Goal: Task Accomplishment & Management: Manage account settings

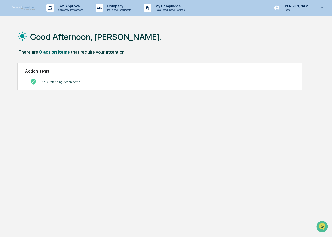
click at [26, 5] on link at bounding box center [27, 8] width 30 height 16
click at [70, 8] on p "Content & Transactions" at bounding box center [69, 10] width 31 height 4
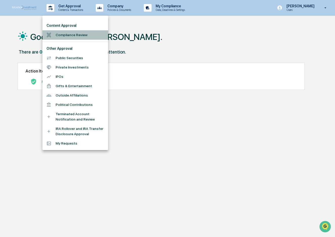
click at [68, 35] on li "Compliance Review" at bounding box center [75, 34] width 66 height 9
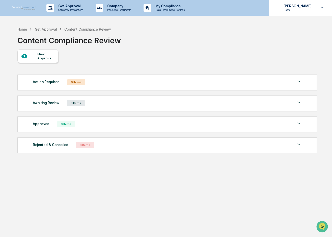
click at [323, 9] on icon at bounding box center [322, 8] width 9 height 5
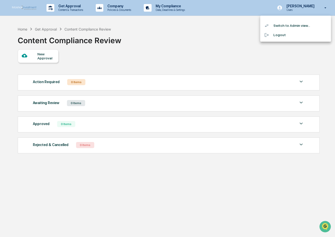
click at [289, 27] on li "Switch to Admin view..." at bounding box center [295, 25] width 71 height 9
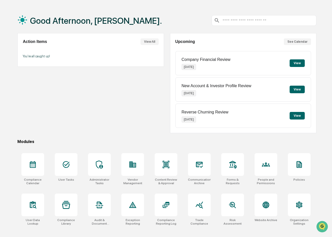
scroll to position [24, 0]
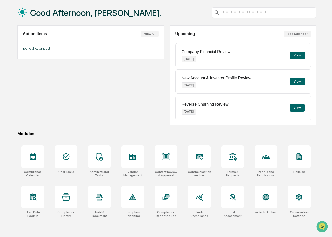
click at [293, 33] on button "See Calendar" at bounding box center [297, 34] width 27 height 7
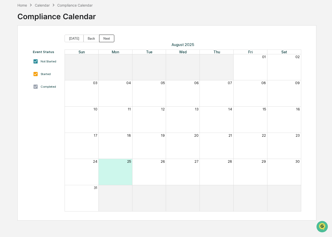
click at [105, 38] on button "Next" at bounding box center [106, 39] width 15 height 8
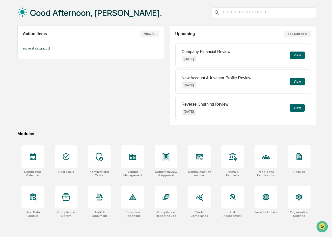
click at [247, 10] on div at bounding box center [264, 12] width 105 height 11
click at [247, 12] on input "text" at bounding box center [268, 12] width 92 height 5
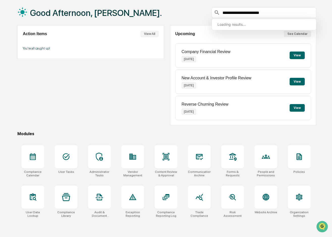
type input "**********"
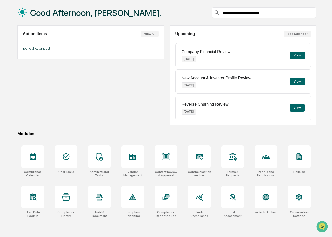
click at [142, 103] on div "Action Items View All You're all caught up!" at bounding box center [90, 75] width 146 height 100
click at [230, 159] on icon at bounding box center [233, 156] width 8 height 8
click at [169, 199] on icon at bounding box center [166, 197] width 8 height 8
click at [103, 203] on div at bounding box center [99, 197] width 23 height 23
click at [301, 160] on icon at bounding box center [299, 156] width 8 height 8
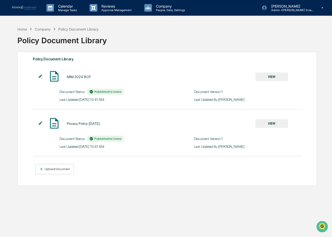
click at [276, 73] on button "VIEW" at bounding box center [272, 76] width 33 height 9
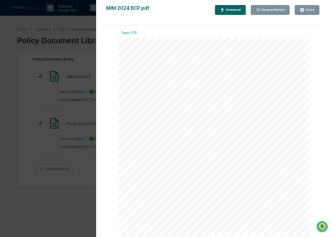
click at [52, 49] on div "Version History 08/07/2025, 04:41 PM Ashley Craddock MIM 2024 BCP.pdf Close Ver…" at bounding box center [166, 118] width 332 height 237
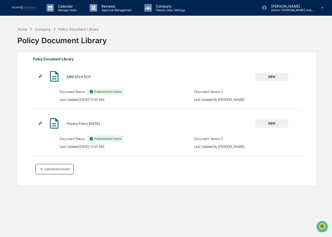
click at [57, 170] on div "Upload Document" at bounding box center [57, 169] width 26 height 4
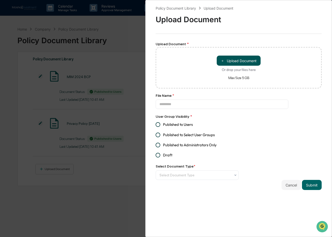
click at [238, 58] on button "＋ Upload Document" at bounding box center [239, 61] width 44 height 10
type input "**********"
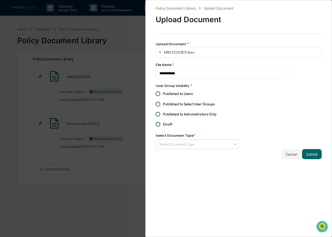
click at [234, 147] on div at bounding box center [236, 144] width 4 height 8
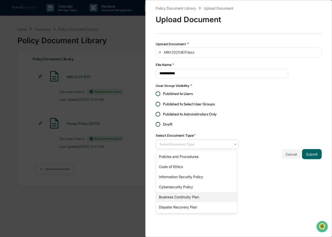
click at [193, 197] on div "Business Continuity Plan" at bounding box center [196, 197] width 81 height 10
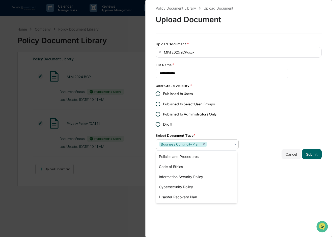
click at [253, 171] on div "**********" at bounding box center [238, 118] width 187 height 237
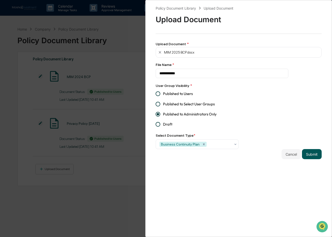
click at [311, 155] on button "Submit" at bounding box center [312, 154] width 20 height 10
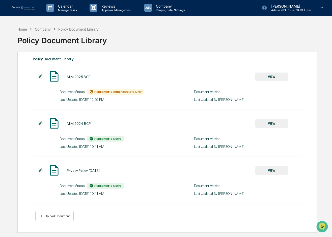
click at [122, 92] on span "Published to Administrators Only" at bounding box center [117, 92] width 47 height 4
click at [40, 74] on img at bounding box center [40, 76] width 5 height 5
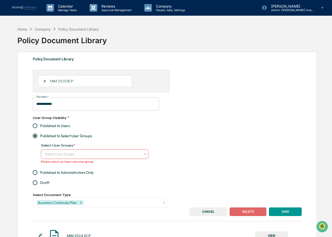
click at [146, 154] on icon at bounding box center [145, 154] width 4 height 4
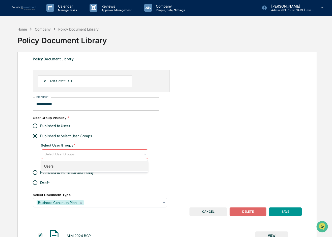
click at [78, 164] on div "Users" at bounding box center [94, 166] width 107 height 10
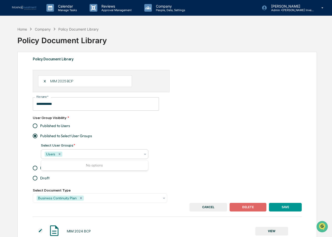
click at [217, 156] on div "**********" at bounding box center [167, 136] width 269 height 133
click at [291, 207] on button "SAVE" at bounding box center [285, 207] width 33 height 9
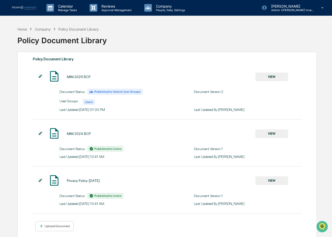
click at [39, 75] on img at bounding box center [40, 76] width 5 height 5
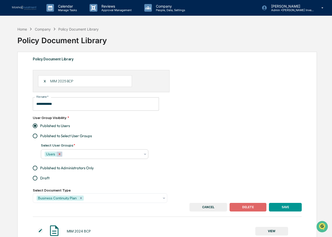
click at [60, 154] on icon "Remove Users" at bounding box center [60, 154] width 4 height 4
click at [174, 136] on div "**********" at bounding box center [167, 136] width 269 height 133
click at [145, 154] on icon at bounding box center [145, 154] width 4 height 4
click at [200, 145] on div "**********" at bounding box center [167, 136] width 269 height 133
click at [288, 207] on button "SAVE" at bounding box center [285, 207] width 33 height 9
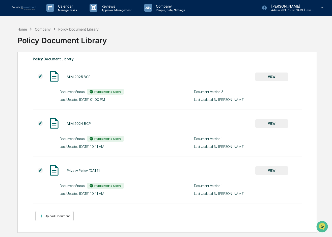
click at [264, 122] on button "VIEW" at bounding box center [272, 123] width 33 height 9
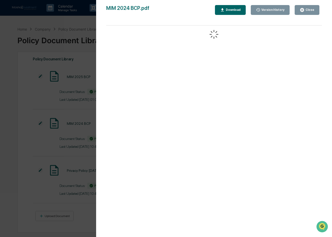
click at [311, 11] on div "Close" at bounding box center [310, 10] width 10 height 4
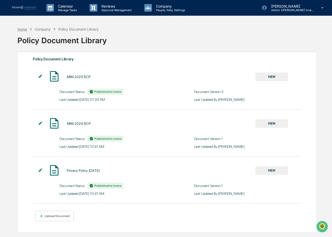
click at [23, 28] on div "Home" at bounding box center [22, 29] width 10 height 4
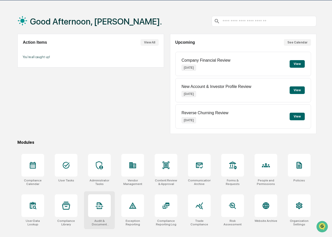
scroll to position [24, 0]
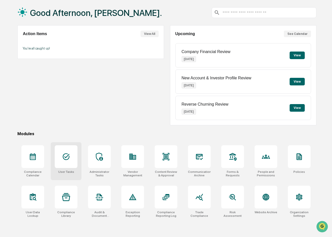
click at [69, 158] on icon at bounding box center [66, 156] width 7 height 7
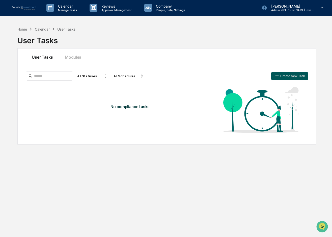
click at [291, 73] on button "Create New Task" at bounding box center [289, 76] width 37 height 8
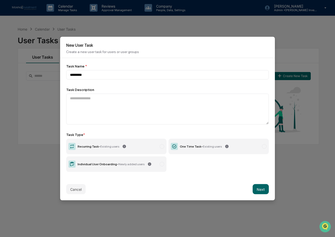
type input "********"
click at [243, 148] on label "One Time Task - Existing users" at bounding box center [218, 147] width 100 height 16
click at [256, 190] on button "Next" at bounding box center [260, 189] width 16 height 10
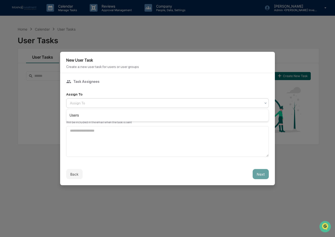
click at [124, 101] on div at bounding box center [165, 102] width 191 height 5
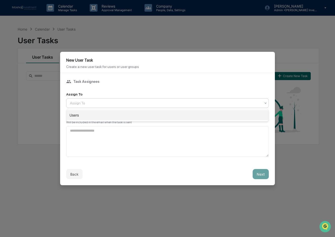
click at [84, 115] on div "Users" at bounding box center [167, 115] width 202 height 10
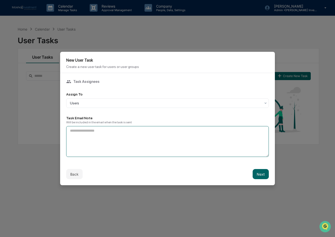
click at [96, 139] on textarea at bounding box center [167, 141] width 202 height 31
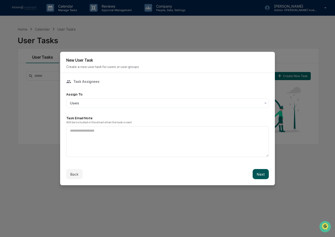
click at [262, 175] on button "Next" at bounding box center [260, 174] width 16 height 10
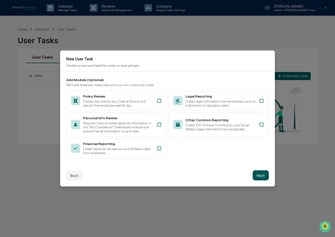
click at [259, 176] on button "Next" at bounding box center [260, 175] width 16 height 10
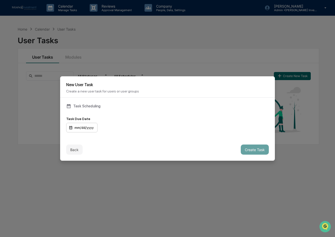
click at [84, 127] on div "mm/dd/yyyy" at bounding box center [81, 128] width 31 height 10
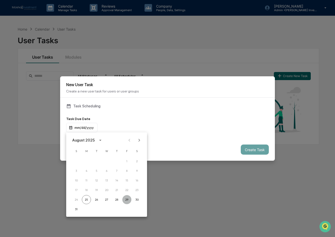
click at [126, 198] on button "29" at bounding box center [126, 199] width 9 height 9
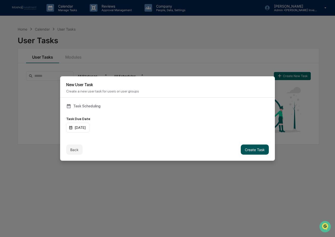
click at [249, 150] on button "Create Task" at bounding box center [255, 149] width 28 height 10
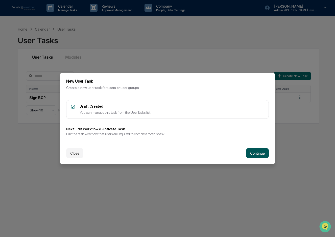
click at [257, 155] on button "Continue" at bounding box center [257, 153] width 23 height 10
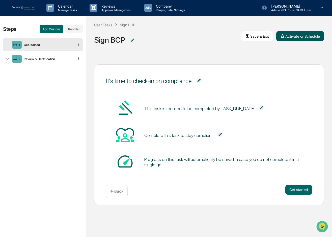
click at [302, 36] on button "Activate or Schedule" at bounding box center [300, 36] width 48 height 10
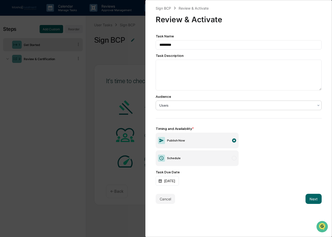
click at [238, 106] on div at bounding box center [237, 105] width 155 height 5
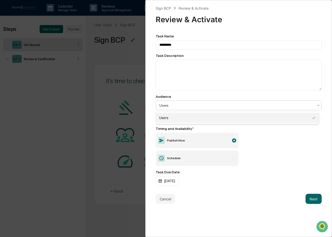
click at [208, 120] on div "Users" at bounding box center [237, 118] width 163 height 10
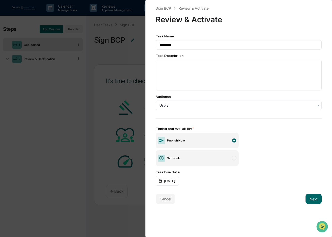
click at [119, 53] on div "Sign BCP Review & Activate Review & Activate Task Name ******** Task Descriptio…" at bounding box center [166, 118] width 332 height 237
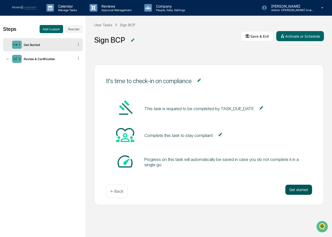
click at [297, 188] on button "Get started" at bounding box center [299, 190] width 27 height 10
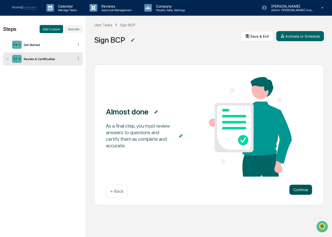
click at [305, 190] on button "Continue" at bounding box center [301, 190] width 23 height 10
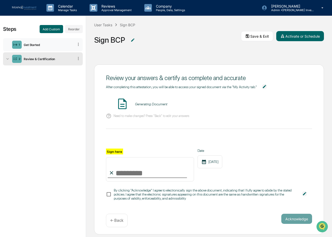
click at [47, 44] on div "Get Started" at bounding box center [48, 45] width 52 height 4
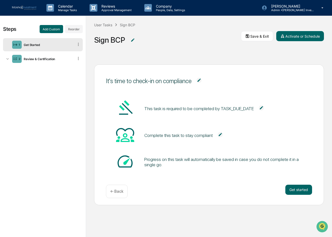
click at [109, 193] on div "← Back" at bounding box center [117, 191] width 22 height 13
click at [113, 191] on p "← Back" at bounding box center [116, 191] width 13 height 5
click at [133, 38] on img at bounding box center [132, 40] width 5 height 5
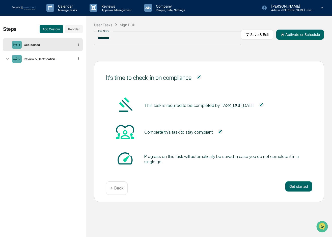
click at [253, 54] on div "It's time to check-in on compliance This task is required to be completed by TA…" at bounding box center [209, 145] width 246 height 184
click at [145, 55] on div "It's time to check-in on compliance This task is required to be completed by TA…" at bounding box center [209, 145] width 246 height 184
click at [199, 76] on img at bounding box center [199, 76] width 5 height 5
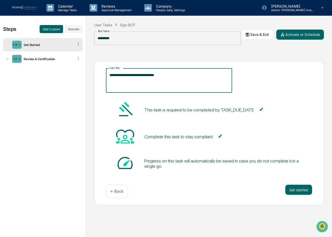
click at [205, 80] on textarea "**********" at bounding box center [169, 80] width 119 height 16
click at [270, 133] on div "Complete this task to stay compliant" at bounding box center [209, 136] width 207 height 19
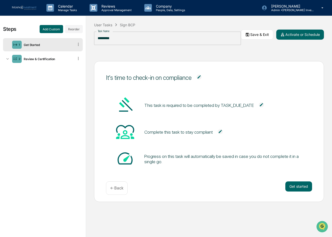
click at [260, 104] on img at bounding box center [261, 104] width 5 height 5
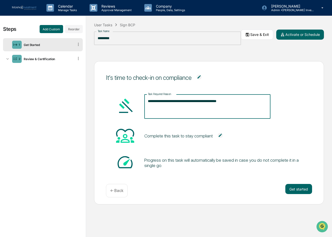
click at [188, 106] on textarea "**********" at bounding box center [207, 106] width 119 height 16
click at [275, 128] on div "Complete this task to stay compliant" at bounding box center [209, 135] width 207 height 19
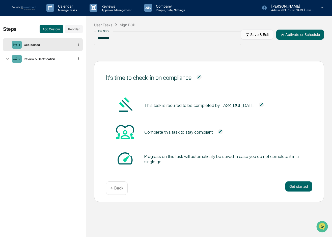
click at [257, 36] on button "Save & Exit" at bounding box center [257, 35] width 32 height 10
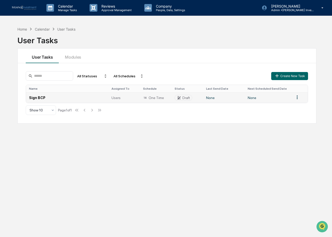
click at [186, 98] on div "Draft" at bounding box center [187, 98] width 8 height 4
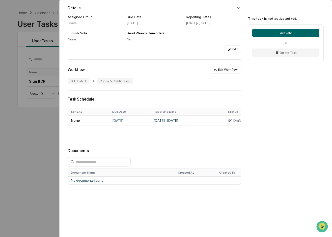
scroll to position [24, 0]
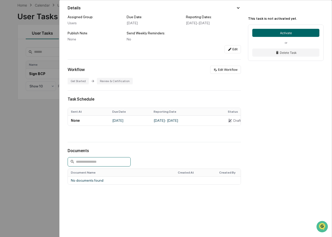
click at [98, 159] on input at bounding box center [99, 161] width 63 height 9
type input "*"
click at [230, 47] on button "Edit" at bounding box center [233, 49] width 16 height 8
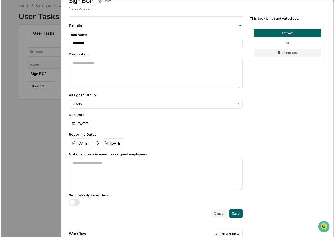
scroll to position [0, 0]
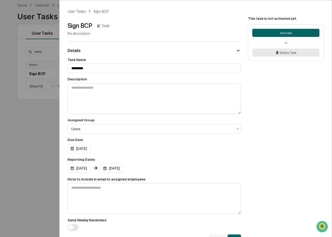
click at [287, 52] on button "Delete Task" at bounding box center [285, 52] width 67 height 8
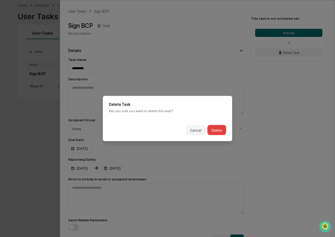
click at [215, 130] on button "Delete" at bounding box center [216, 130] width 19 height 10
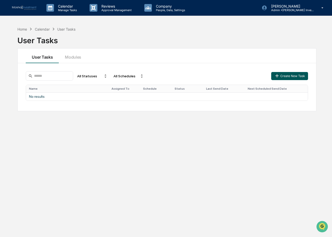
click at [295, 74] on button "Create New Task" at bounding box center [289, 76] width 37 height 8
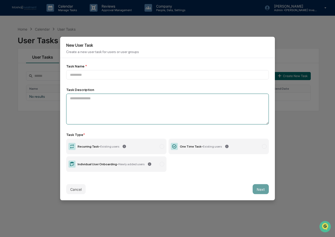
click at [98, 109] on textarea at bounding box center [167, 109] width 202 height 31
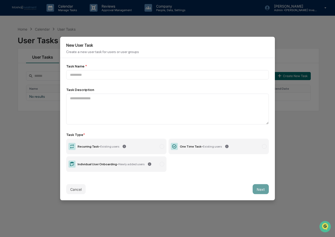
click at [211, 147] on span "Existing users" at bounding box center [212, 147] width 19 height 4
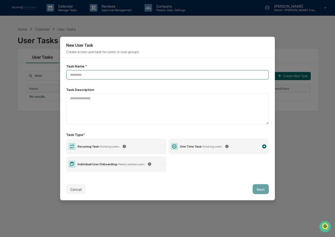
click at [95, 74] on input at bounding box center [167, 74] width 202 height 9
type input "***"
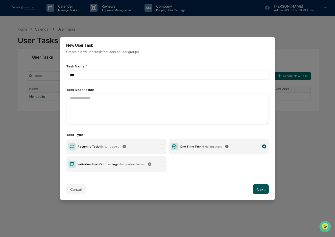
click at [258, 189] on button "Next" at bounding box center [260, 189] width 16 height 10
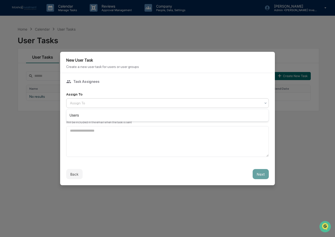
click at [151, 105] on div "Assign To" at bounding box center [165, 102] width 196 height 7
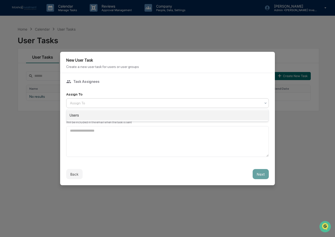
click at [96, 113] on div "Users" at bounding box center [167, 115] width 202 height 10
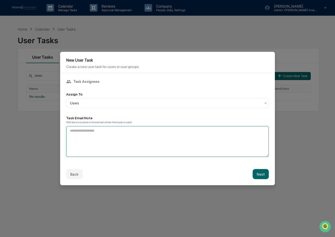
click at [100, 138] on textarea at bounding box center [167, 141] width 202 height 31
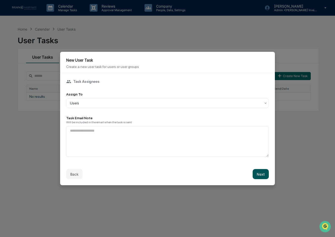
click at [258, 174] on button "Next" at bounding box center [260, 174] width 16 height 10
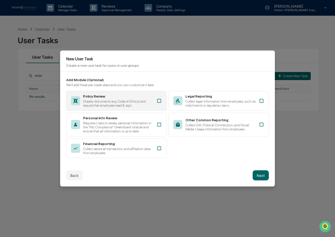
click at [154, 102] on div "Policy Review Display documents (e.g. Code of Ethics) and require that employee…" at bounding box center [116, 101] width 100 height 20
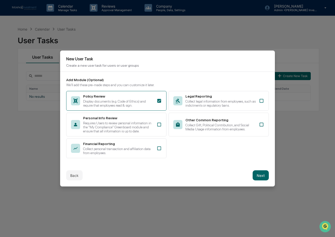
click at [258, 175] on button "Next" at bounding box center [260, 175] width 16 height 10
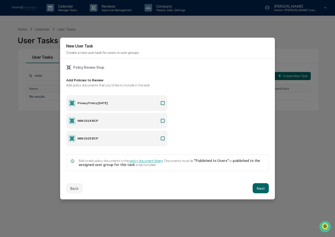
click at [163, 137] on icon at bounding box center [162, 138] width 5 height 5
click at [264, 189] on button "Next" at bounding box center [260, 188] width 16 height 10
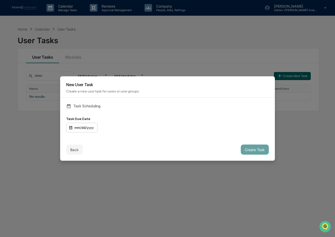
click at [89, 127] on div "mm/dd/yyyy" at bounding box center [81, 128] width 31 height 10
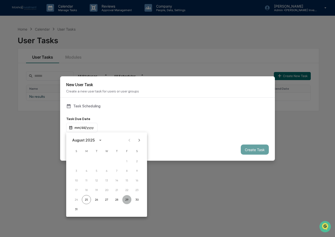
click at [125, 198] on button "29" at bounding box center [126, 199] width 9 height 9
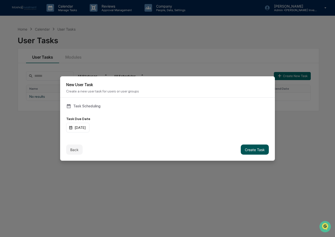
click at [251, 150] on button "Create Task" at bounding box center [255, 149] width 28 height 10
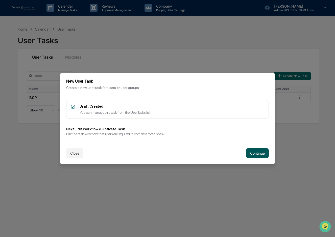
click at [253, 151] on button "Continue" at bounding box center [257, 153] width 23 height 10
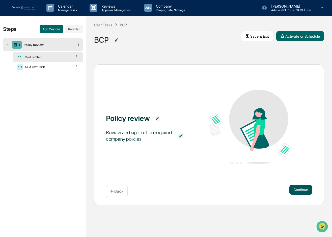
click at [301, 188] on button "Continue" at bounding box center [301, 190] width 23 height 10
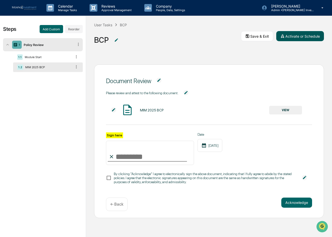
click at [299, 39] on button "Activate or Schedule" at bounding box center [300, 36] width 48 height 10
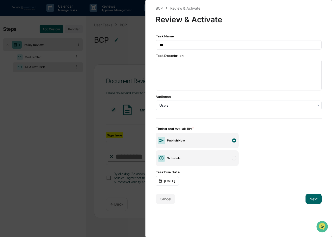
click at [100, 54] on div "BCP Review & Activate Review & Activate Task Name *** Task Description Audience…" at bounding box center [166, 118] width 332 height 237
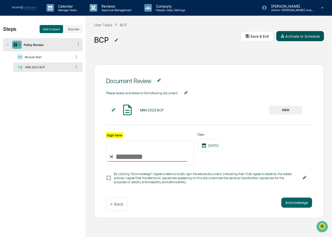
click at [303, 37] on button "Activate or Schedule" at bounding box center [300, 36] width 48 height 10
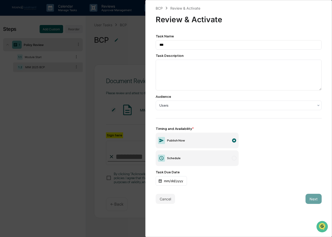
click at [223, 138] on label "Publish Now" at bounding box center [197, 141] width 83 height 16
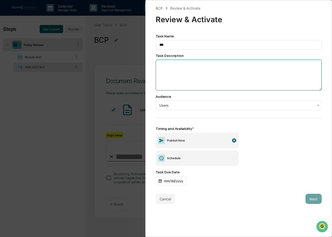
click at [239, 76] on textarea at bounding box center [239, 75] width 166 height 31
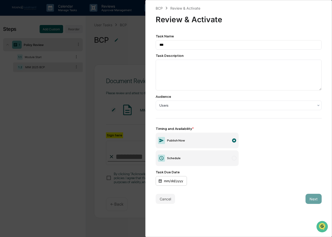
click at [175, 182] on div "mm/dd/yyyy" at bounding box center [171, 181] width 31 height 10
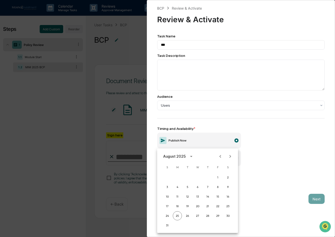
click at [256, 184] on div at bounding box center [167, 118] width 335 height 237
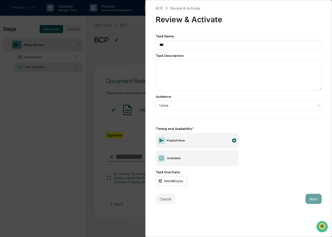
click at [176, 180] on div "mm/dd/yyyy" at bounding box center [171, 181] width 31 height 10
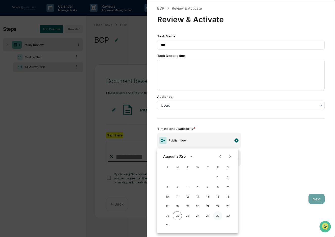
click at [217, 214] on button "29" at bounding box center [217, 215] width 9 height 9
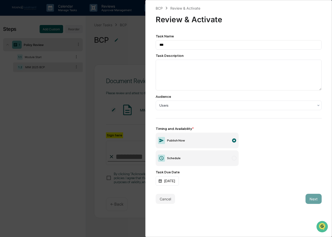
click at [266, 163] on div "Timing and Availability * Publish Now Schedule" at bounding box center [239, 145] width 166 height 39
click at [233, 158] on div at bounding box center [234, 158] width 5 height 5
click at [233, 139] on div at bounding box center [234, 140] width 5 height 5
click at [182, 104] on div at bounding box center [237, 105] width 155 height 5
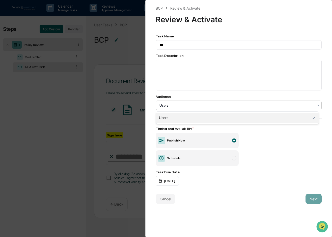
click at [182, 115] on div "Users" at bounding box center [237, 118] width 163 height 10
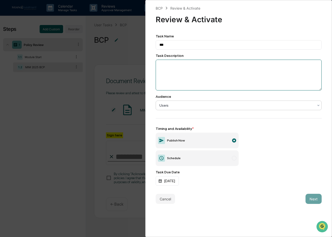
click at [212, 86] on textarea at bounding box center [239, 75] width 166 height 31
type textarea "**********"
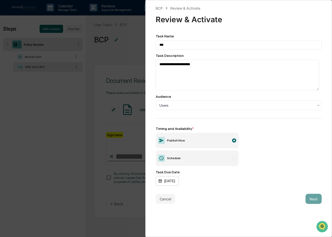
click at [176, 182] on div "08/29/2025" at bounding box center [167, 181] width 23 height 10
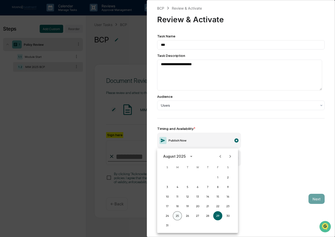
click at [176, 215] on button "25" at bounding box center [177, 215] width 9 height 9
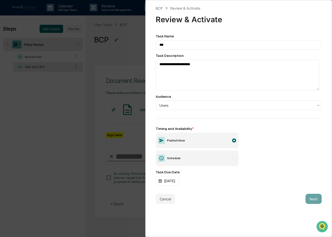
click at [237, 200] on div "Cancel Next" at bounding box center [239, 199] width 166 height 10
click at [179, 182] on div "[DATE]" at bounding box center [167, 181] width 23 height 10
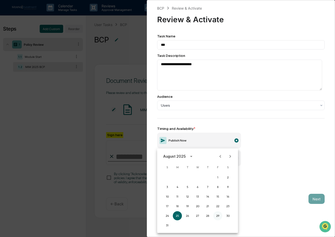
click at [219, 215] on button "29" at bounding box center [217, 215] width 9 height 9
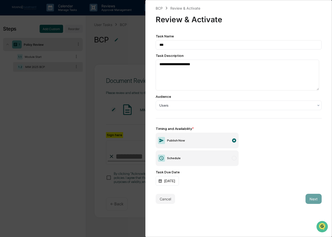
click at [253, 189] on div "**********" at bounding box center [239, 104] width 166 height 198
click at [205, 145] on label "Publish Now" at bounding box center [197, 141] width 83 height 16
click at [232, 159] on div at bounding box center [234, 158] width 5 height 5
click at [172, 181] on div "mm/dd/yyyy" at bounding box center [171, 181] width 31 height 10
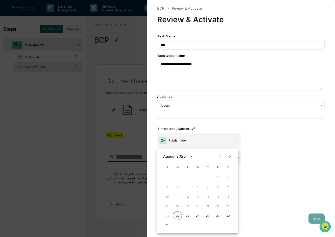
click at [177, 216] on button "25" at bounding box center [177, 215] width 9 height 9
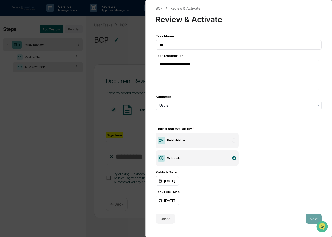
click at [258, 188] on div "**********" at bounding box center [239, 119] width 166 height 171
click at [234, 138] on label "Publish Now" at bounding box center [197, 141] width 83 height 16
click at [91, 60] on div "**********" at bounding box center [166, 118] width 332 height 237
click at [110, 58] on div "**********" at bounding box center [166, 118] width 332 height 237
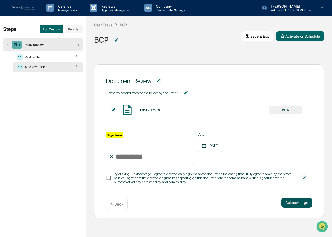
click at [293, 204] on button "Acknowledge" at bounding box center [297, 202] width 31 height 10
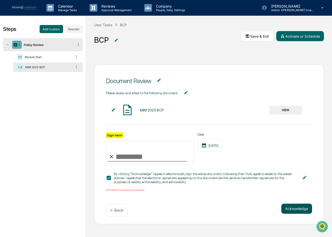
click at [294, 209] on button "Acknowledge" at bounding box center [297, 208] width 31 height 10
click at [134, 159] on input "Sign here" at bounding box center [150, 153] width 88 height 24
click at [230, 214] on div "Acknowledge ← Back" at bounding box center [209, 209] width 207 height 13
click at [303, 35] on button "Activate or Schedule" at bounding box center [300, 36] width 48 height 10
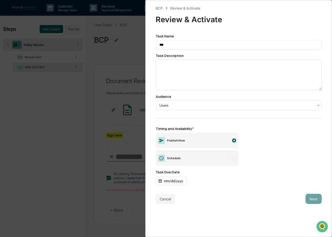
scroll to position [0, 0]
click at [164, 200] on button "Cancel" at bounding box center [165, 199] width 19 height 10
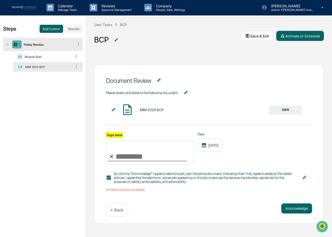
click at [262, 37] on button "Save & Exit" at bounding box center [257, 36] width 32 height 10
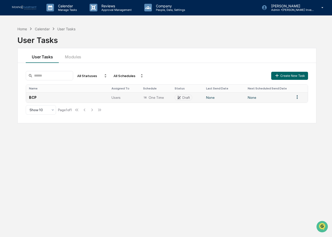
click at [299, 94] on td at bounding box center [300, 97] width 16 height 10
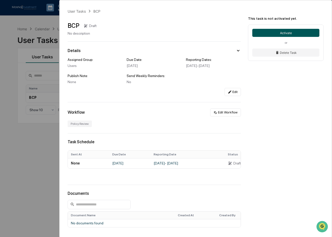
click at [274, 31] on button "Activate" at bounding box center [285, 33] width 67 height 8
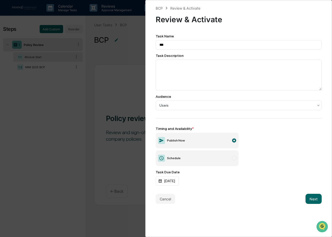
click at [120, 59] on div "BCP Review & Activate Review & Activate Task Name *** Task Description Audience…" at bounding box center [166, 118] width 332 height 237
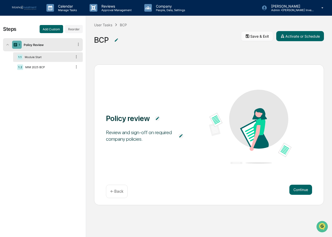
click at [252, 35] on button "Save & Exit" at bounding box center [257, 36] width 32 height 10
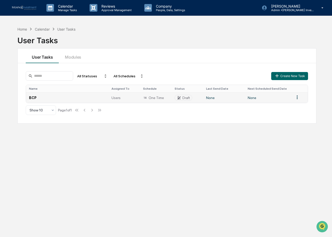
click at [115, 96] on span "Users" at bounding box center [116, 98] width 9 height 4
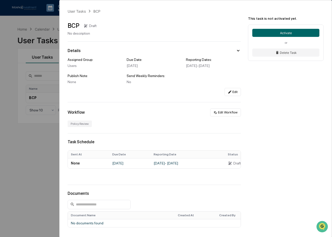
click at [20, 138] on div "User Tasks BCP BCP Draft No description Details Assigned Group: Users Due Date:…" at bounding box center [166, 118] width 332 height 237
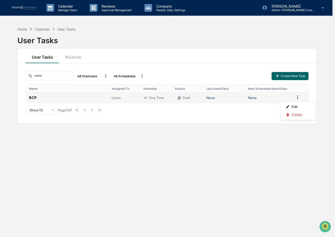
click at [297, 98] on html "Calendar Manage Tasks Reviews Approval Management Company People, Data, Setting…" at bounding box center [167, 118] width 335 height 237
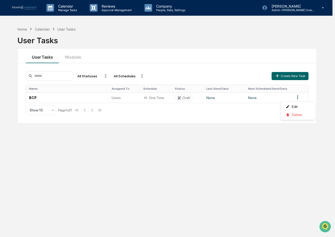
click at [162, 119] on html "Calendar Manage Tasks Reviews Approval Management Company People, Data, Setting…" at bounding box center [167, 118] width 335 height 237
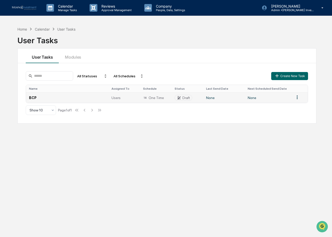
click at [245, 98] on td "None" at bounding box center [268, 97] width 47 height 10
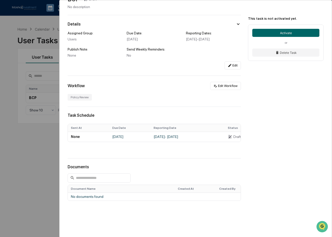
scroll to position [18, 0]
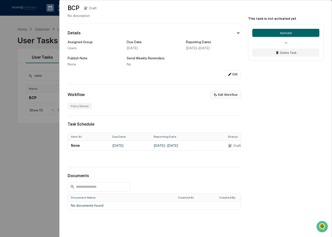
click at [223, 95] on button "Edit Workflow" at bounding box center [225, 95] width 31 height 8
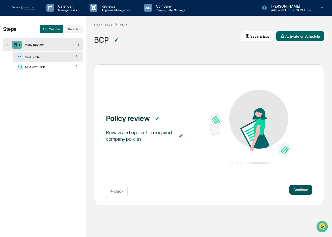
click at [305, 189] on button "Continue" at bounding box center [301, 190] width 23 height 10
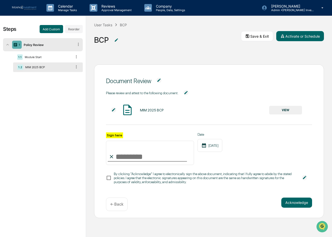
click at [114, 205] on p "← Back" at bounding box center [116, 204] width 13 height 5
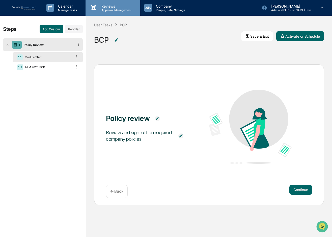
click at [116, 9] on p "Approval Management" at bounding box center [115, 10] width 37 height 4
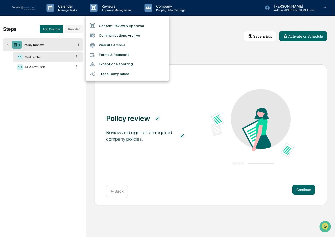
click at [116, 30] on li "Content Review & Approval" at bounding box center [127, 26] width 83 height 10
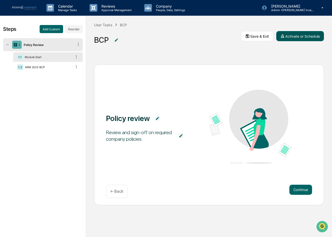
click at [302, 35] on button "Activate or Schedule" at bounding box center [300, 36] width 48 height 10
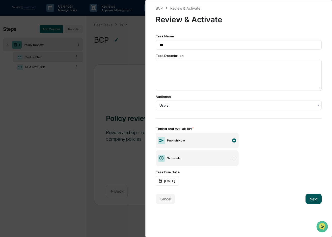
click at [311, 200] on button "Next" at bounding box center [314, 199] width 16 height 10
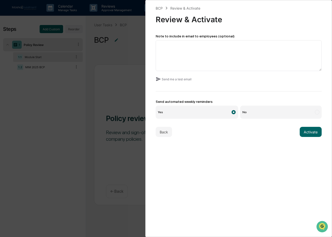
click at [174, 71] on div "Note to include in email to employees (optional) Send me a test email Send auto…" at bounding box center [239, 76] width 166 height 85
click at [174, 79] on button "Send me a test email" at bounding box center [174, 79] width 36 height 8
click at [182, 79] on button "Send me a test email" at bounding box center [174, 79] width 36 height 8
click at [157, 79] on icon at bounding box center [159, 79] width 6 height 6
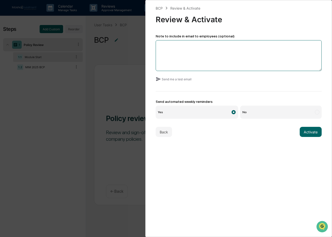
click at [173, 61] on textarea at bounding box center [239, 55] width 166 height 31
type textarea "**********"
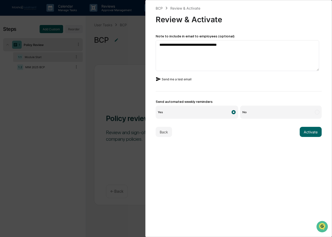
click at [173, 80] on button "Send me a test email" at bounding box center [174, 79] width 36 height 8
click at [157, 79] on icon at bounding box center [159, 79] width 6 height 6
click at [182, 78] on button "Send me a test email" at bounding box center [174, 79] width 36 height 8
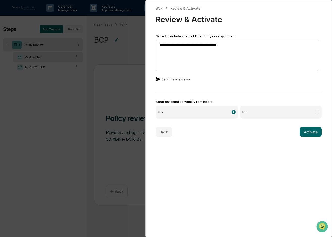
click at [182, 78] on button "Send me a test email" at bounding box center [174, 79] width 36 height 8
click at [182, 78] on div "**********" at bounding box center [239, 76] width 166 height 85
click at [158, 78] on icon at bounding box center [158, 79] width 5 height 4
click at [172, 78] on button "Send me a test email" at bounding box center [174, 79] width 36 height 8
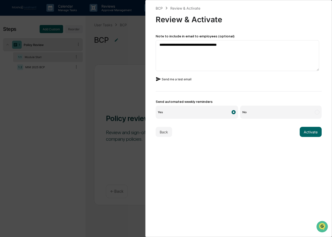
click at [172, 78] on button "Send me a test email" at bounding box center [174, 79] width 36 height 8
click at [310, 130] on button "Activate" at bounding box center [311, 132] width 22 height 10
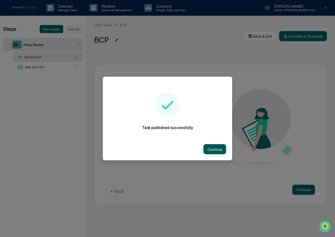
click at [216, 148] on button "Continue" at bounding box center [214, 149] width 23 height 10
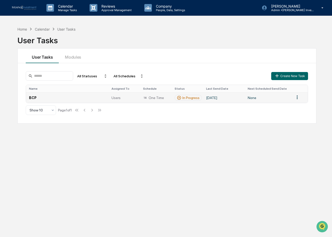
click at [298, 98] on html "Calendar Manage Tasks Reviews Approval Management Company People, Data, Setting…" at bounding box center [166, 118] width 332 height 237
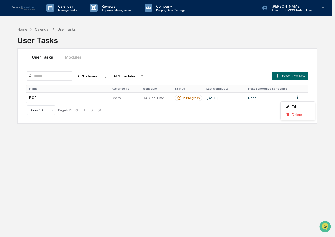
click at [188, 128] on html "Calendar Manage Tasks Reviews Approval Management Company People, Data, Setting…" at bounding box center [167, 118] width 335 height 237
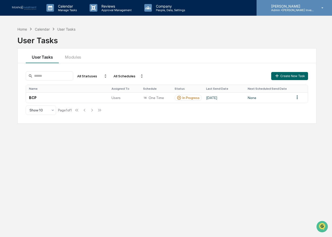
click at [322, 7] on icon at bounding box center [322, 8] width 9 height 5
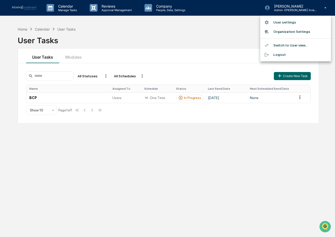
click at [280, 22] on li "User settings" at bounding box center [295, 22] width 71 height 9
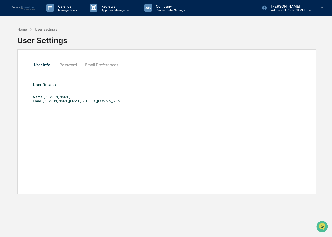
click at [91, 64] on button "Email Preferences" at bounding box center [101, 65] width 41 height 12
click at [76, 65] on button "Password" at bounding box center [69, 65] width 26 height 12
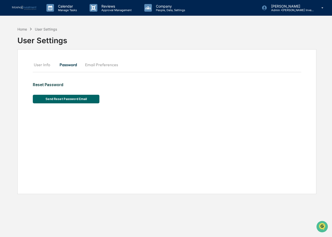
click at [42, 63] on button "User Info" at bounding box center [44, 65] width 23 height 12
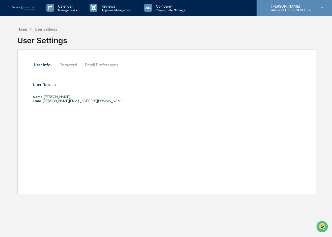
click at [322, 7] on icon at bounding box center [322, 8] width 9 height 5
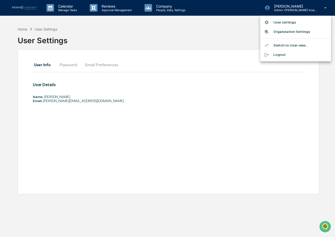
click at [293, 32] on li "Organization Settings" at bounding box center [295, 31] width 71 height 9
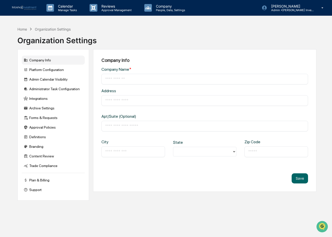
type input "**********"
type input "*****"
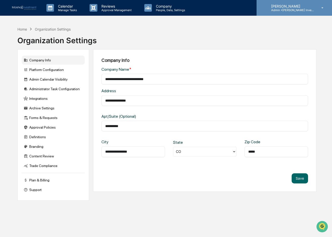
click at [322, 7] on icon at bounding box center [322, 8] width 9 height 5
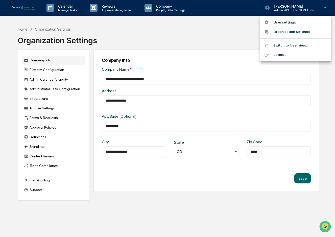
click at [161, 9] on div at bounding box center [167, 118] width 335 height 237
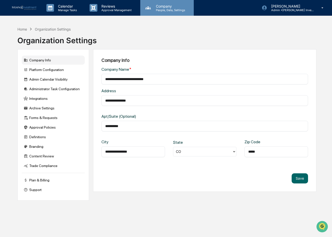
click at [165, 4] on p "Company" at bounding box center [170, 6] width 36 height 4
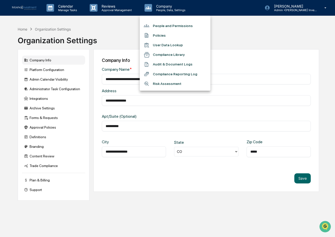
click at [171, 24] on li "People and Permissions" at bounding box center [175, 26] width 71 height 10
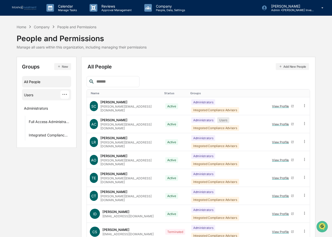
click at [29, 91] on div "Users ···" at bounding box center [46, 94] width 45 height 8
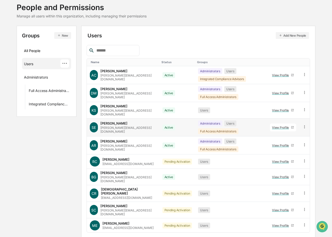
scroll to position [41, 0]
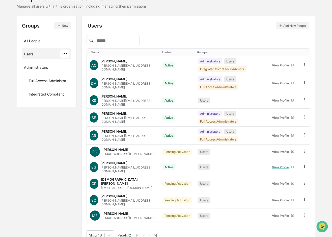
click at [66, 55] on div "···" at bounding box center [64, 53] width 9 height 8
click at [37, 37] on div "All People" at bounding box center [46, 41] width 45 height 8
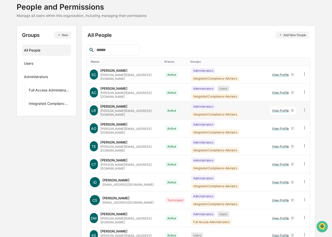
scroll to position [36, 0]
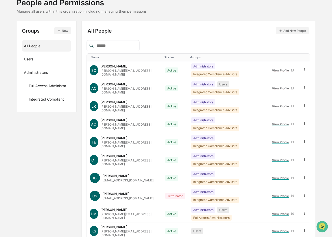
click at [65, 31] on button "New" at bounding box center [62, 30] width 17 height 7
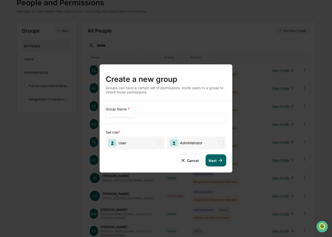
click at [131, 119] on input "text" at bounding box center [166, 118] width 113 height 5
type input "*******"
click at [187, 160] on button "Cancel" at bounding box center [189, 160] width 25 height 12
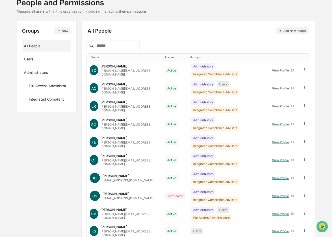
click at [328, 224] on div at bounding box center [323, 226] width 14 height 13
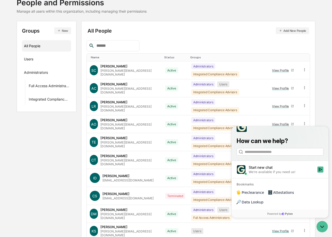
click at [40, 191] on div "Groups New All People Users Administrators Full Access Administrators Integrate…" at bounding box center [166, 141] width 299 height 241
drag, startPoint x: 321, startPoint y: 229, endPoint x: 617, endPoint y: 444, distance: 365.6
click at [321, 229] on icon "Open customer support" at bounding box center [322, 226] width 13 height 13
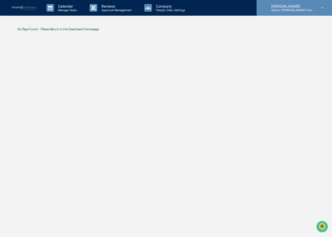
click at [290, 5] on p "[PERSON_NAME]" at bounding box center [290, 6] width 47 height 4
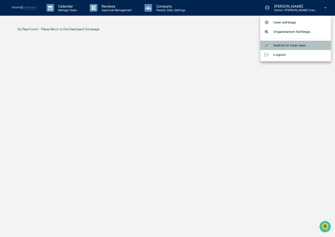
click at [279, 45] on li "Switch to User view..." at bounding box center [295, 45] width 71 height 9
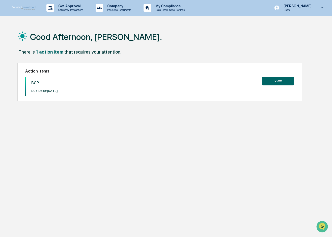
click at [270, 82] on button "View" at bounding box center [278, 81] width 32 height 9
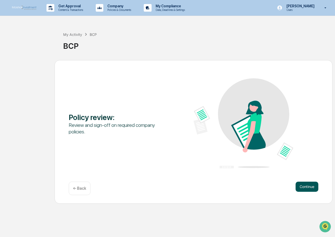
click at [301, 185] on button "Continue" at bounding box center [306, 187] width 23 height 10
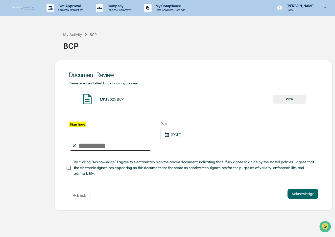
click at [290, 95] on button "VIEW" at bounding box center [289, 99] width 33 height 9
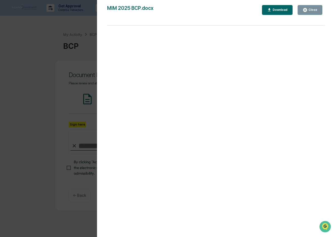
click at [309, 9] on div "Close" at bounding box center [312, 10] width 10 height 4
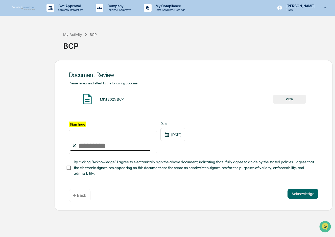
click at [98, 147] on input "Sign here" at bounding box center [113, 142] width 88 height 24
type input "**********"
click at [302, 199] on button "Acknowledge" at bounding box center [302, 194] width 31 height 10
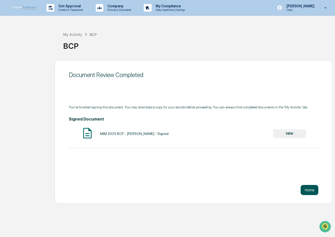
click at [307, 191] on button "Home" at bounding box center [309, 190] width 18 height 10
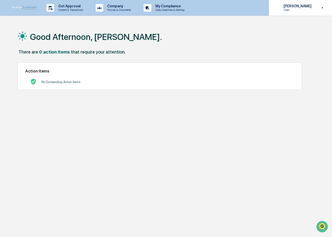
click at [298, 6] on p "[PERSON_NAME]" at bounding box center [297, 6] width 35 height 4
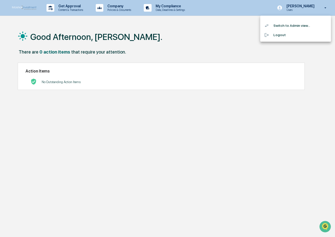
click at [291, 25] on li "Switch to Admin view..." at bounding box center [295, 25] width 71 height 9
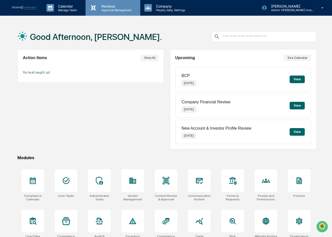
click at [111, 9] on p "Approval Management" at bounding box center [115, 10] width 37 height 4
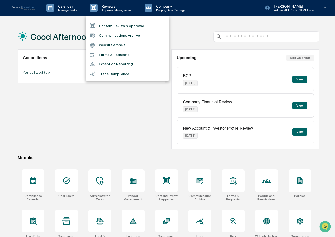
click at [118, 27] on li "Content Review & Approval" at bounding box center [127, 26] width 83 height 10
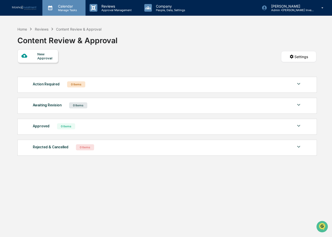
click at [73, 12] on div "Calendar Manage Tasks" at bounding box center [63, 8] width 43 height 16
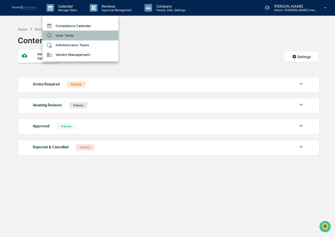
click at [66, 36] on li "User Tasks" at bounding box center [80, 36] width 76 height 10
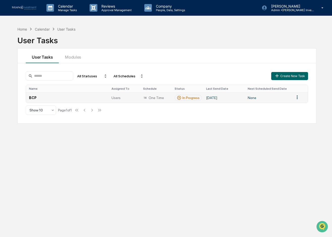
click at [296, 98] on html "Calendar Manage Tasks Reviews Approval Management Company People, Data, Setting…" at bounding box center [166, 118] width 332 height 237
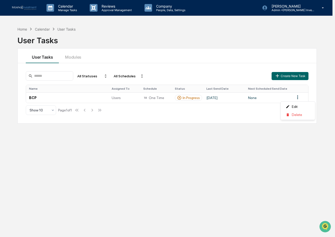
click at [226, 111] on html "Calendar Manage Tasks Reviews Approval Management Company People, Data, Setting…" at bounding box center [167, 118] width 335 height 237
click at [96, 74] on div "All Statuses" at bounding box center [92, 76] width 34 height 8
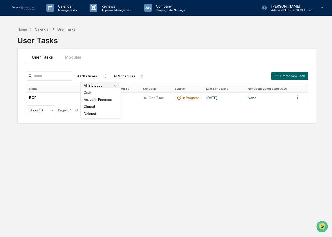
click at [98, 85] on div "All Statuses" at bounding box center [93, 85] width 18 height 4
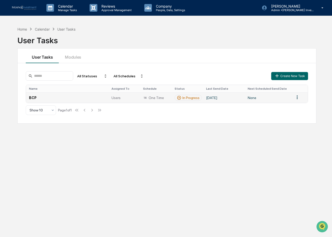
click at [184, 98] on div "In Progress" at bounding box center [191, 98] width 17 height 4
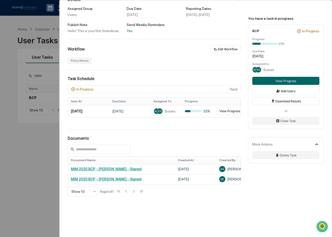
scroll to position [61, 0]
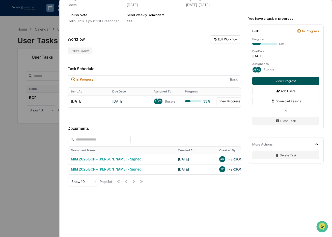
click at [296, 80] on button "View Progress" at bounding box center [285, 81] width 67 height 8
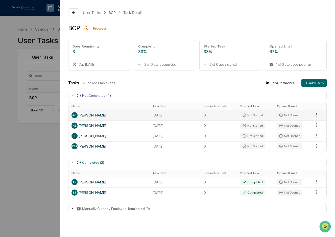
click at [314, 114] on html "Calendar Manage Tasks Reviews Approval Management Company People, Data, Setting…" at bounding box center [167, 118] width 335 height 237
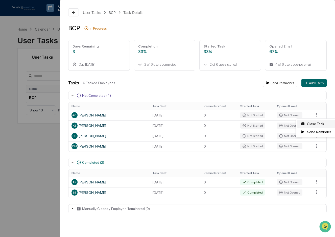
click at [313, 123] on div "Close Task" at bounding box center [316, 124] width 38 height 8
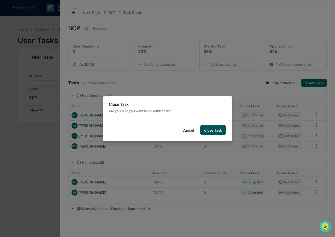
click at [213, 130] on button "Close Task" at bounding box center [213, 130] width 26 height 10
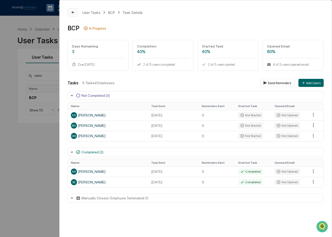
click at [72, 12] on icon at bounding box center [73, 12] width 4 height 4
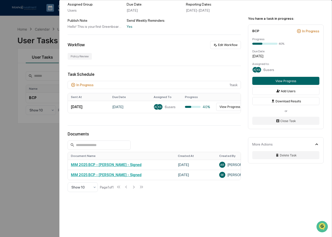
scroll to position [61, 0]
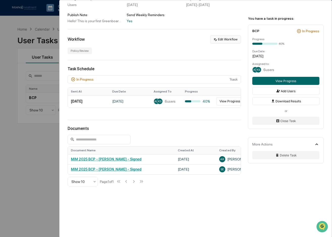
click at [225, 39] on button "Edit Workflow" at bounding box center [225, 39] width 31 height 8
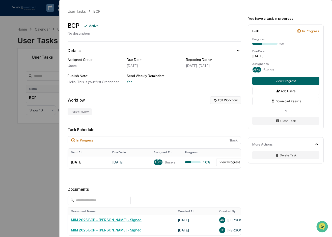
click at [228, 98] on button "Edit Workflow" at bounding box center [225, 100] width 31 height 8
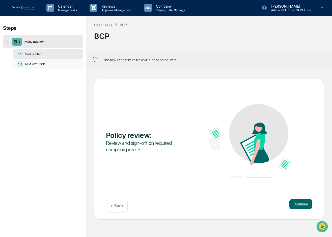
click at [42, 64] on div "MIM 2025 BCP" at bounding box center [51, 64] width 56 height 4
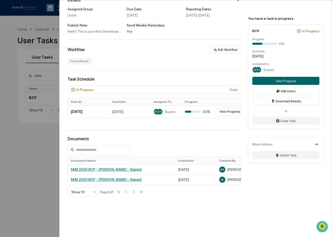
scroll to position [61, 0]
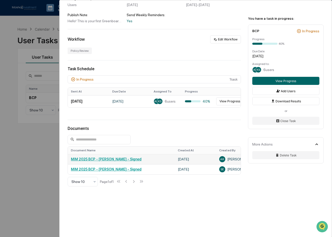
click at [113, 158] on link "MIM 2025 BCP - [PERSON_NAME] - Signed" at bounding box center [106, 159] width 71 height 4
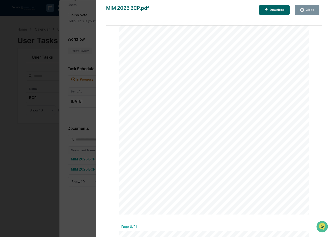
scroll to position [1161, 0]
click at [274, 7] on button "Download" at bounding box center [274, 10] width 31 height 10
click at [63, 114] on div "Version History [DATE] 07:21 PM [PERSON_NAME] MIM 2025 BCP.pdf Close Download P…" at bounding box center [166, 118] width 332 height 237
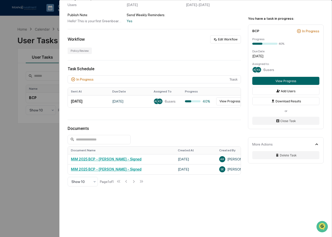
click at [272, 71] on span "6 users" at bounding box center [269, 70] width 11 height 4
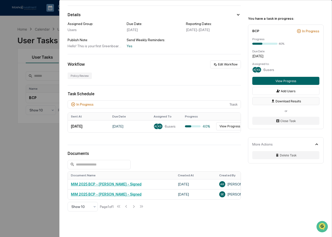
click at [292, 101] on button "Download Results" at bounding box center [285, 101] width 67 height 8
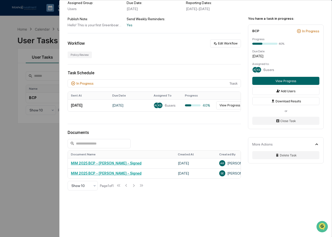
scroll to position [61, 0]
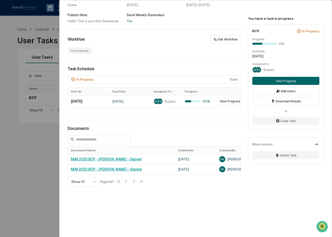
click at [215, 202] on div "User Tasks BCP BCP Active No description Details Assigned Group: Users Due Date…" at bounding box center [196, 88] width 272 height 298
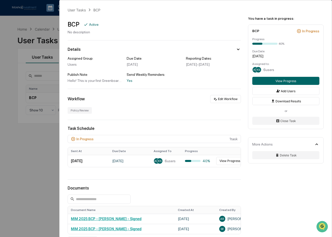
scroll to position [0, 0]
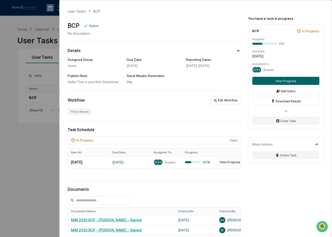
click at [13, 24] on div "User Tasks BCP BCP Active No description Details Assigned Group: Users Due Date…" at bounding box center [166, 118] width 332 height 237
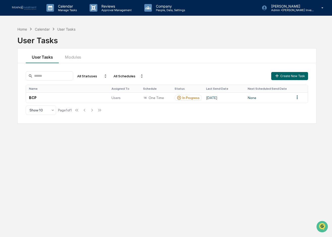
click at [12, 6] on img at bounding box center [24, 8] width 24 height 4
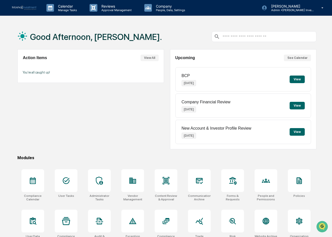
click at [298, 78] on button "View" at bounding box center [297, 79] width 15 height 8
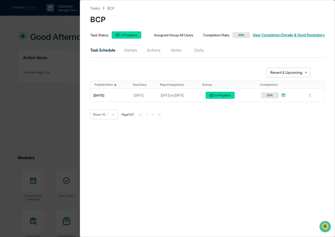
click at [56, 112] on div "**********" at bounding box center [167, 118] width 335 height 237
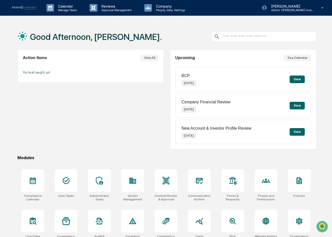
click at [302, 56] on button "See Calendar" at bounding box center [297, 58] width 27 height 7
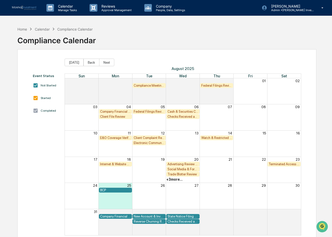
scroll to position [24, 0]
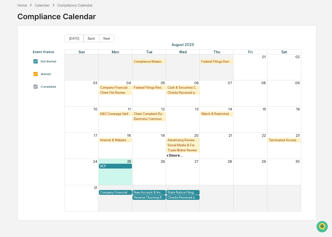
click at [146, 192] on div "New Account & Investor Profile Review" at bounding box center [149, 192] width 31 height 4
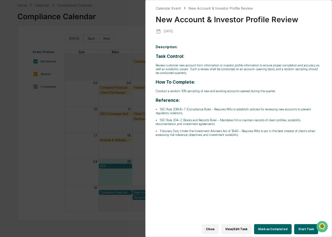
click at [58, 216] on div "Calendar Event New Account & Investor Profile Review New Account & Investor Pro…" at bounding box center [166, 118] width 332 height 237
